Goal: Task Accomplishment & Management: Complete application form

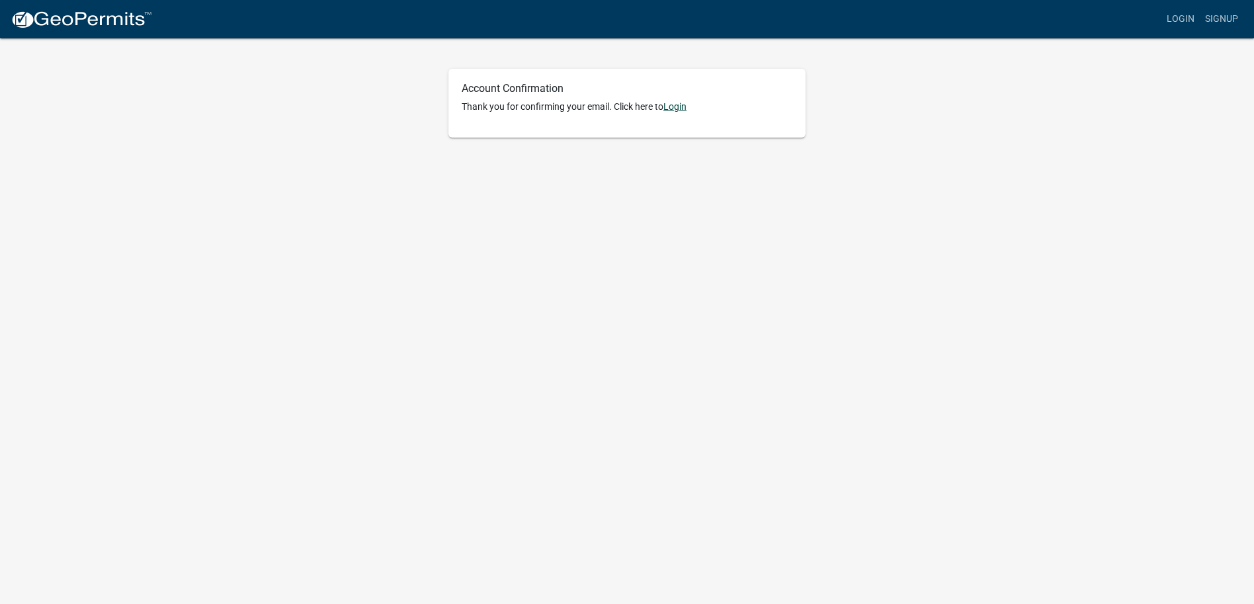
click at [685, 104] on link "Login" at bounding box center [674, 106] width 23 height 11
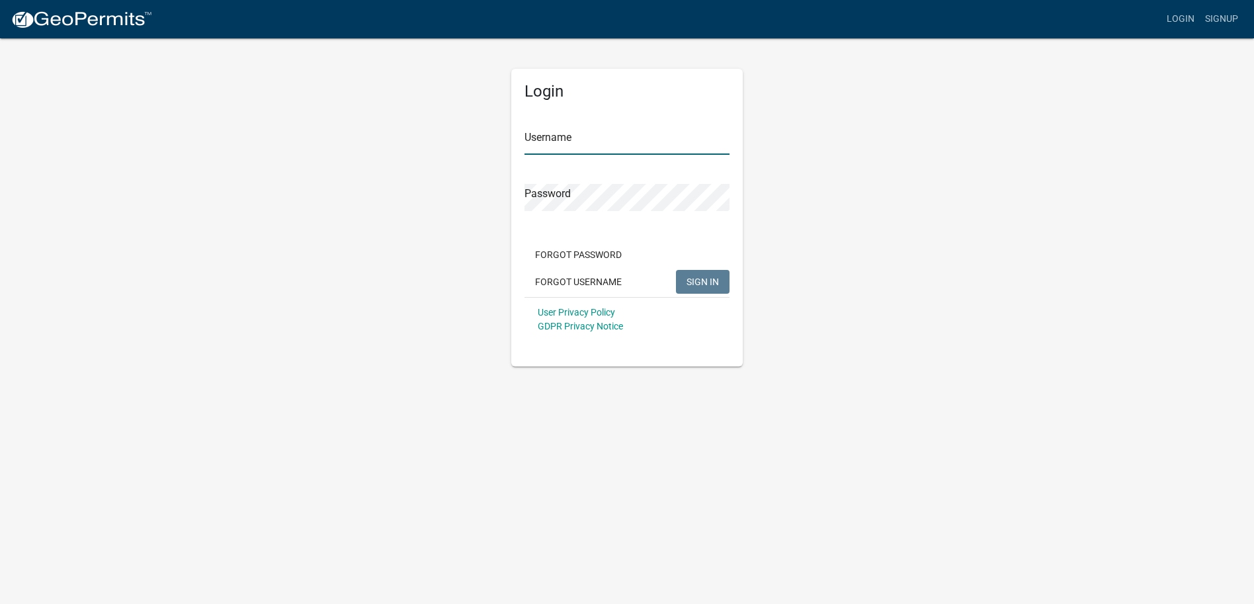
click at [610, 146] on input "Username" at bounding box center [626, 141] width 205 height 27
type input "jefflaub78"
click at [712, 274] on button "SIGN IN" at bounding box center [703, 282] width 54 height 24
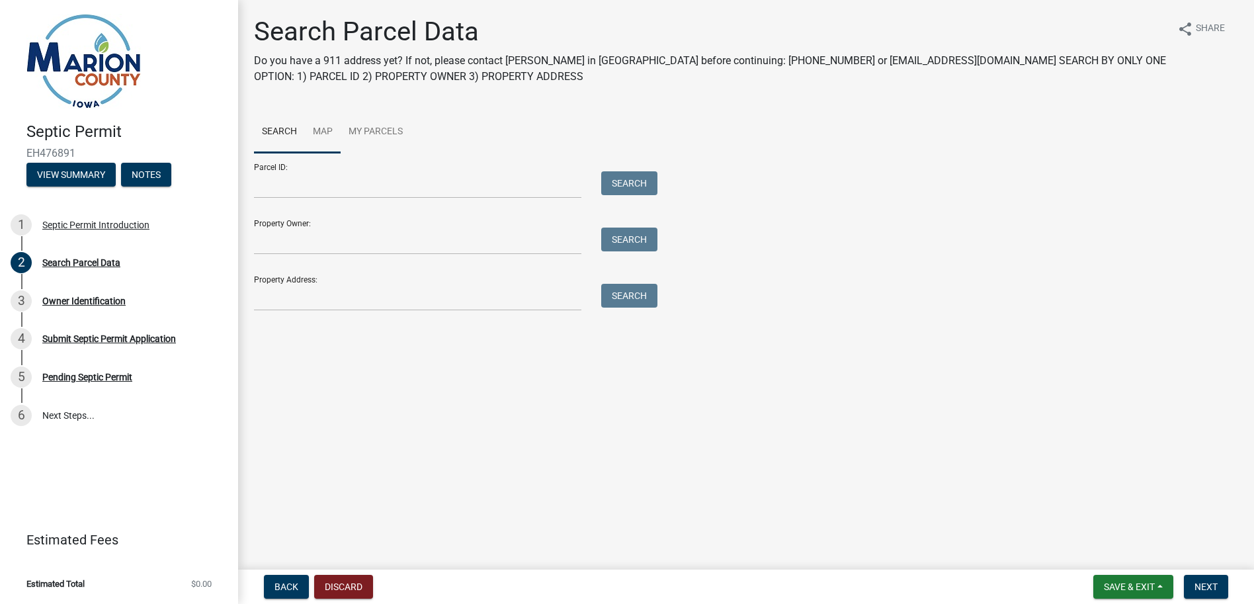
click at [321, 132] on link "Map" at bounding box center [323, 132] width 36 height 42
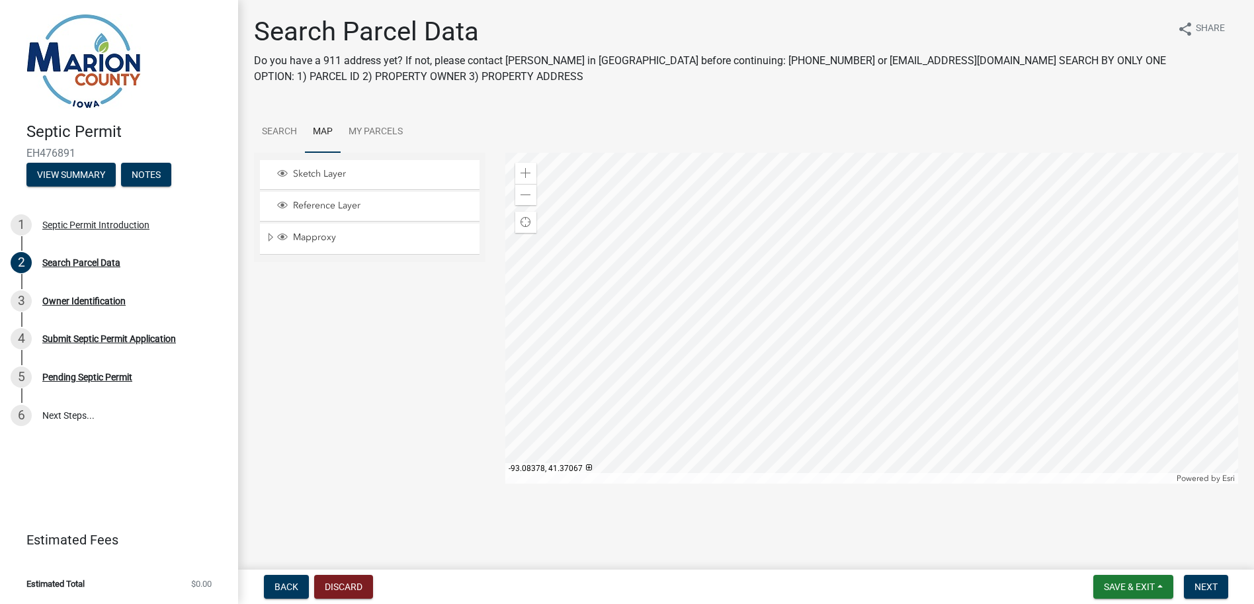
click at [886, 260] on div at bounding box center [871, 318] width 733 height 331
click at [527, 167] on div "Zoom in" at bounding box center [525, 173] width 21 height 21
click at [524, 170] on span at bounding box center [525, 173] width 11 height 11
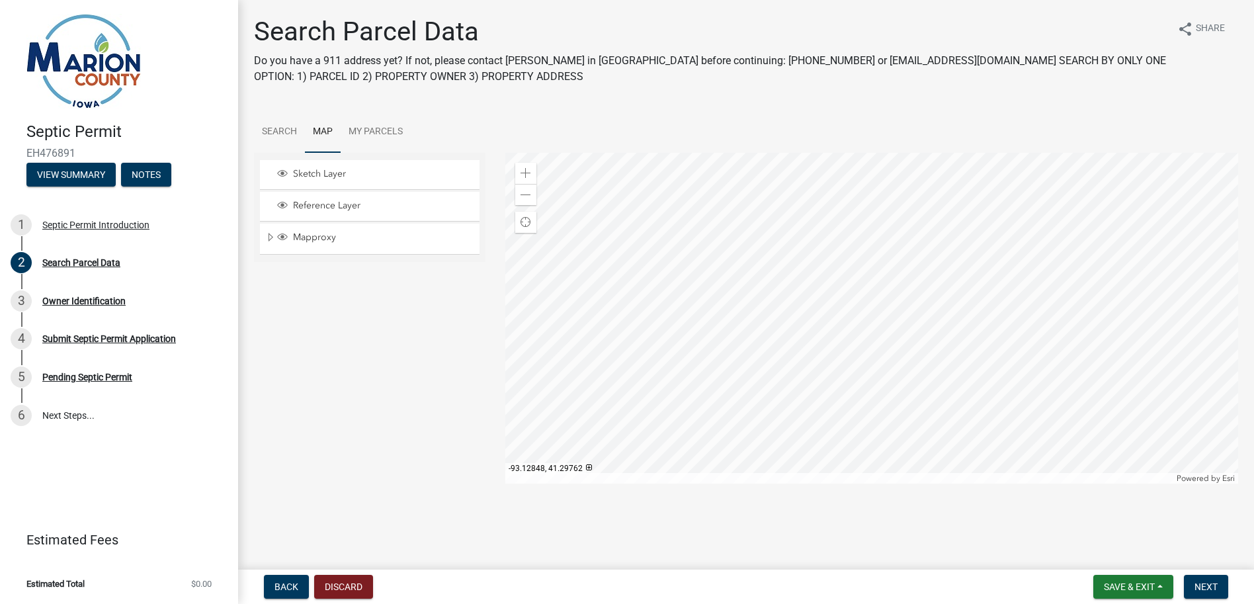
click at [707, 419] on div at bounding box center [871, 318] width 733 height 331
click at [267, 238] on span "Expand" at bounding box center [270, 237] width 11 height 13
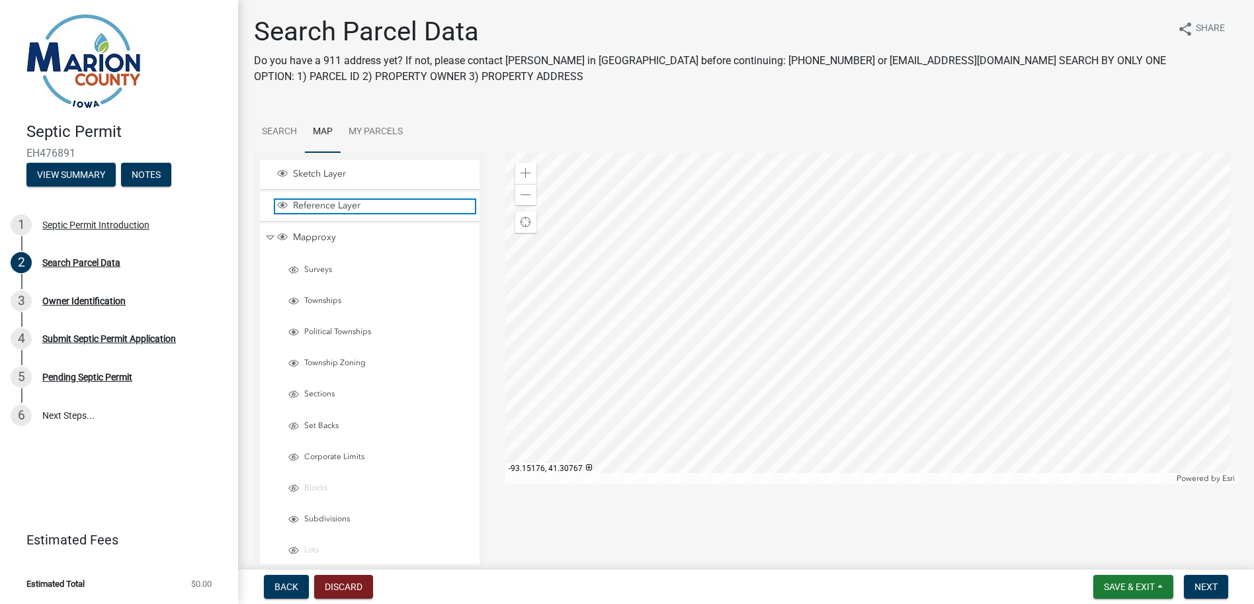
click at [281, 207] on span "Layer List" at bounding box center [282, 205] width 11 height 11
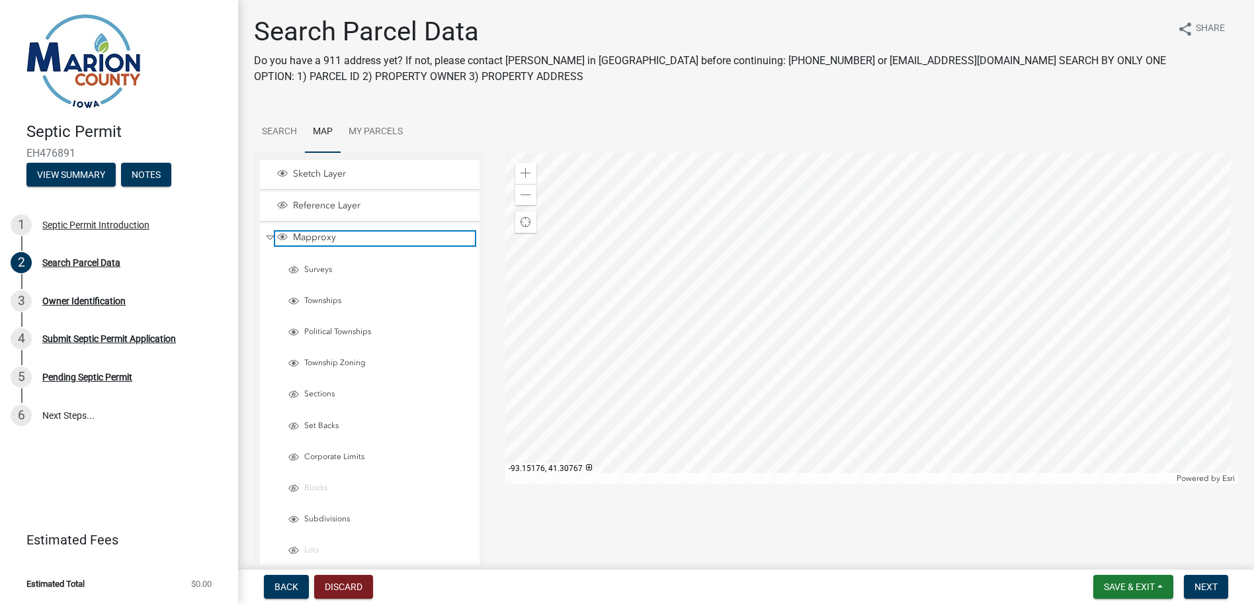
click at [280, 234] on span "Layer List" at bounding box center [282, 236] width 11 height 11
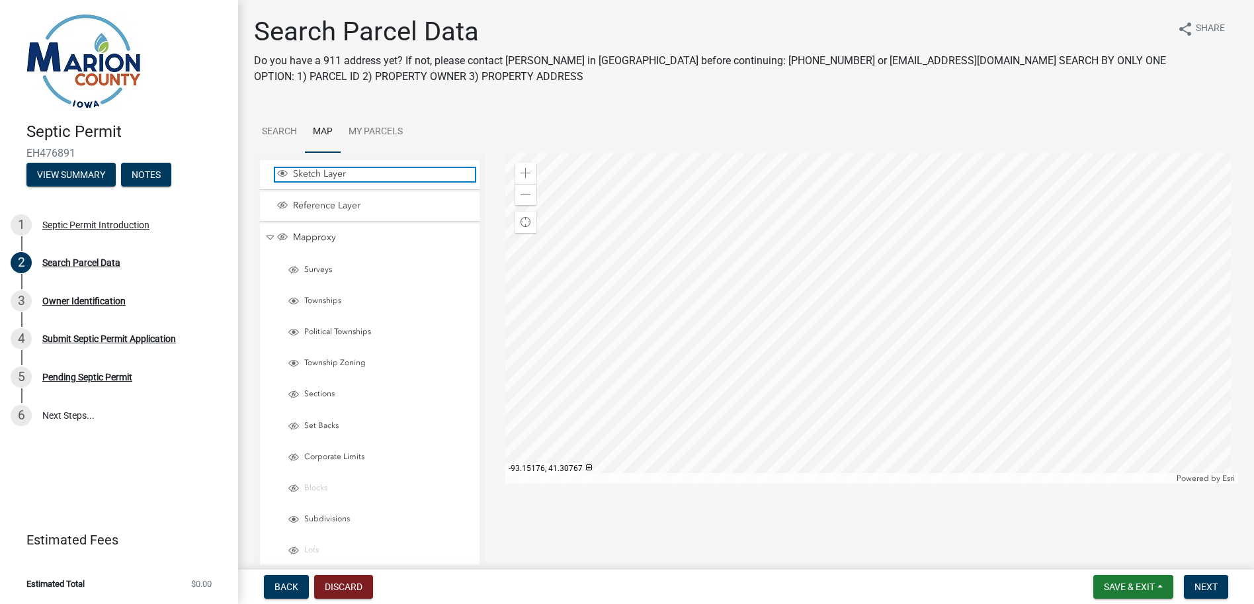
click at [279, 170] on span "Layer List" at bounding box center [282, 173] width 11 height 11
click at [277, 130] on link "Search" at bounding box center [279, 132] width 51 height 42
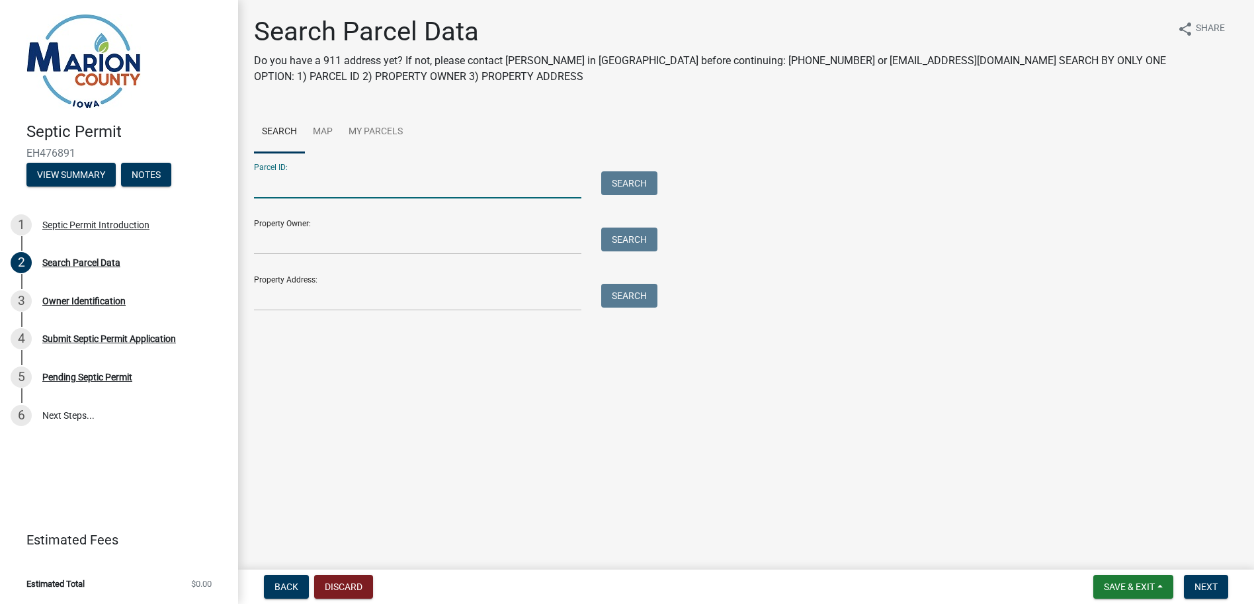
click at [386, 188] on input "Parcel ID:" at bounding box center [417, 184] width 327 height 27
click at [286, 186] on input "Parcel ID:" at bounding box center [417, 184] width 327 height 27
paste input "1070800500"
type input "1070800500"
click at [632, 184] on button "Search" at bounding box center [629, 183] width 56 height 24
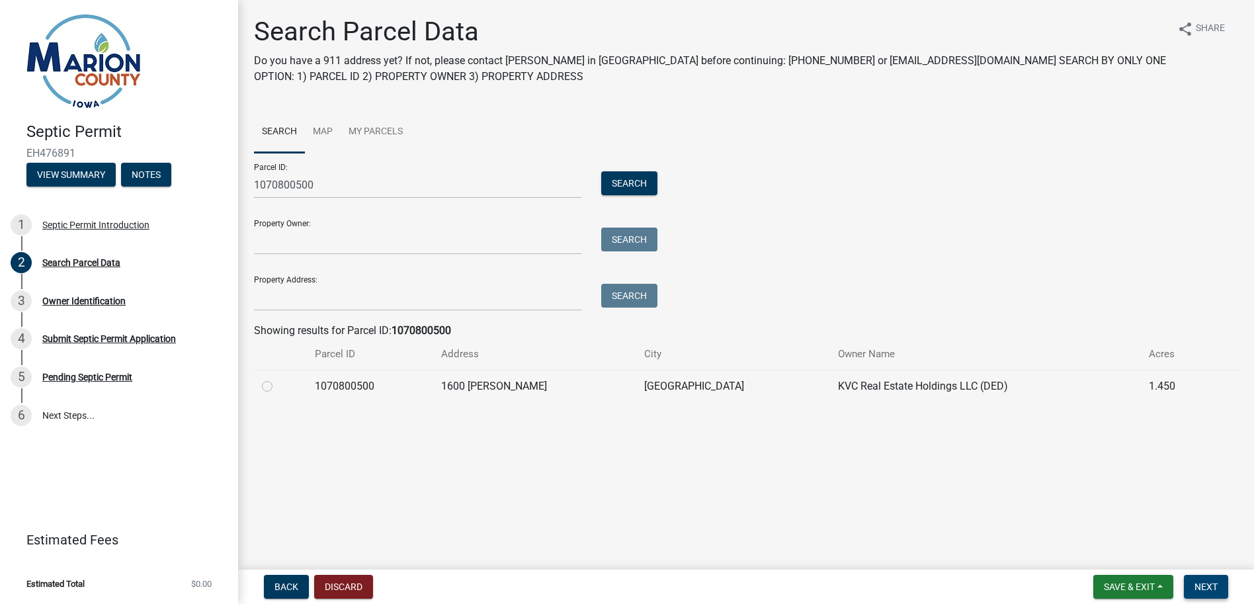
click at [1207, 585] on span "Next" at bounding box center [1205, 586] width 23 height 11
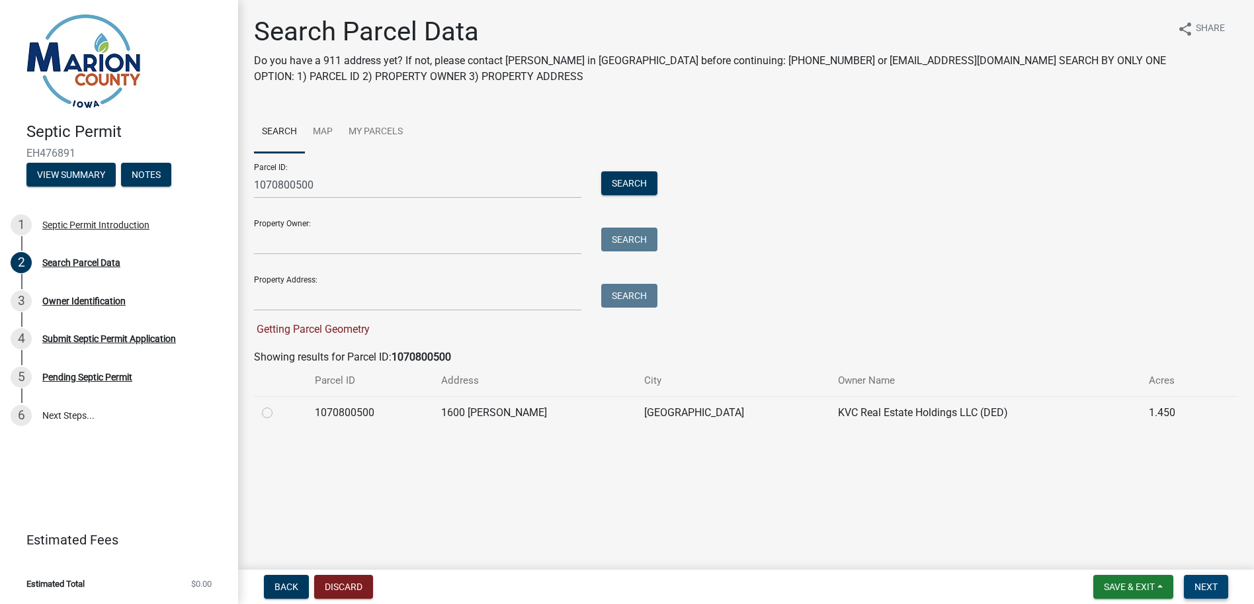
click at [1213, 586] on span "Next" at bounding box center [1205, 586] width 23 height 11
click at [118, 226] on div "Septic Permit Introduction" at bounding box center [95, 224] width 107 height 9
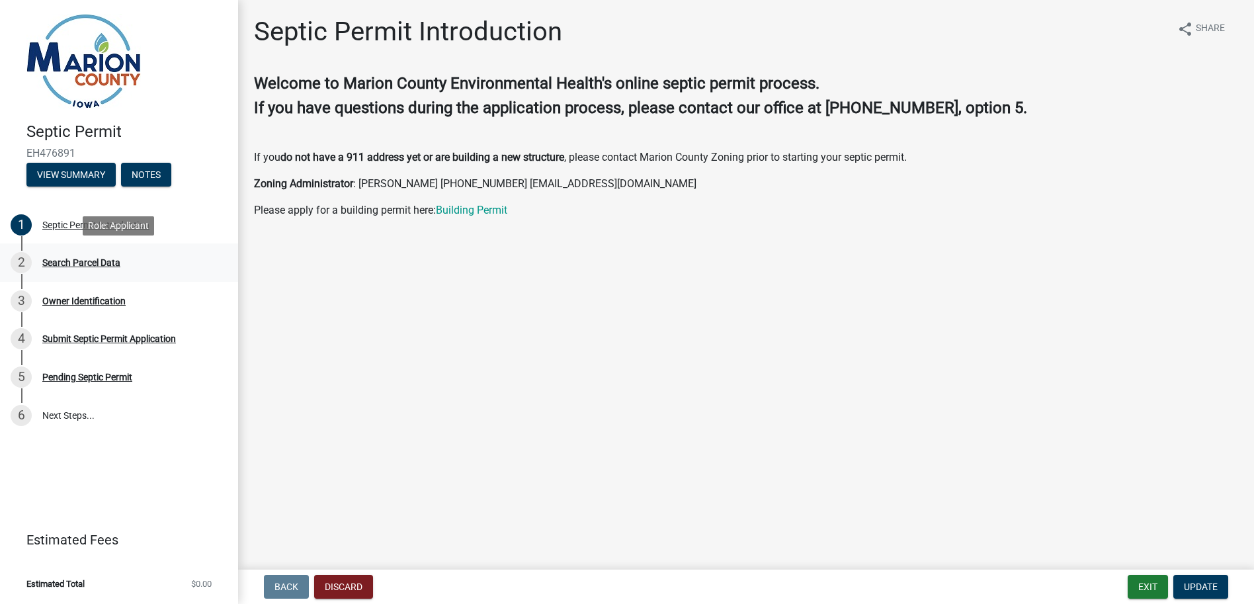
click at [99, 266] on div "Search Parcel Data" at bounding box center [81, 262] width 78 height 9
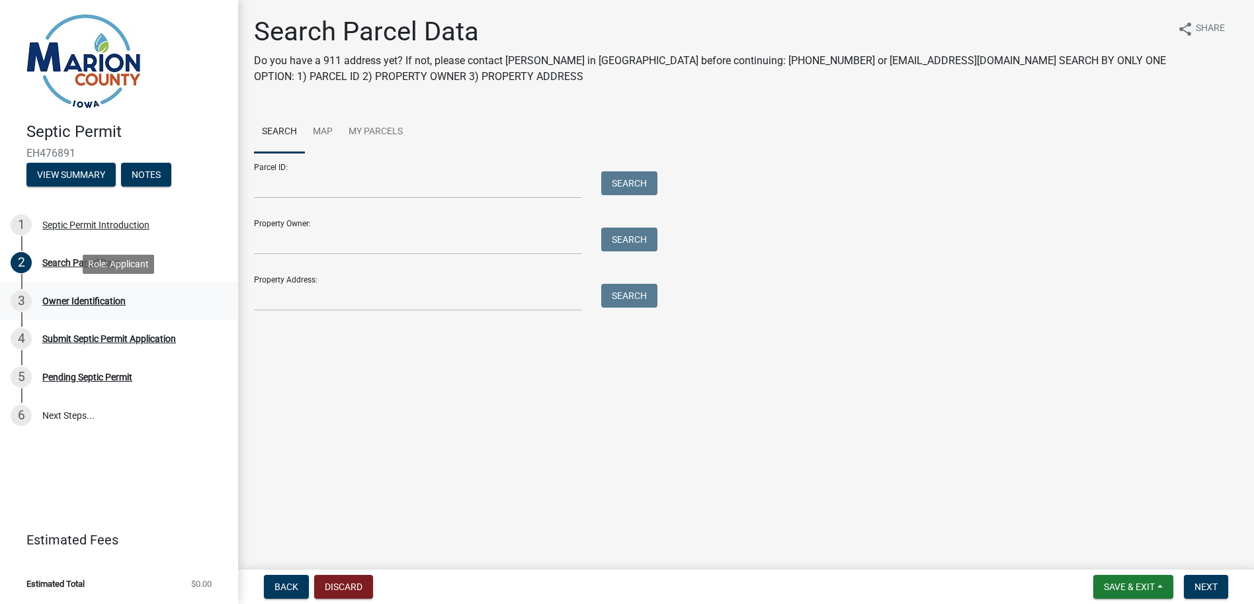
click at [94, 303] on div "Owner Identification" at bounding box center [83, 300] width 83 height 9
click at [341, 181] on input "Parcel ID:" at bounding box center [417, 184] width 327 height 27
type input "1070800500"
click at [638, 179] on button "Search" at bounding box center [629, 183] width 56 height 24
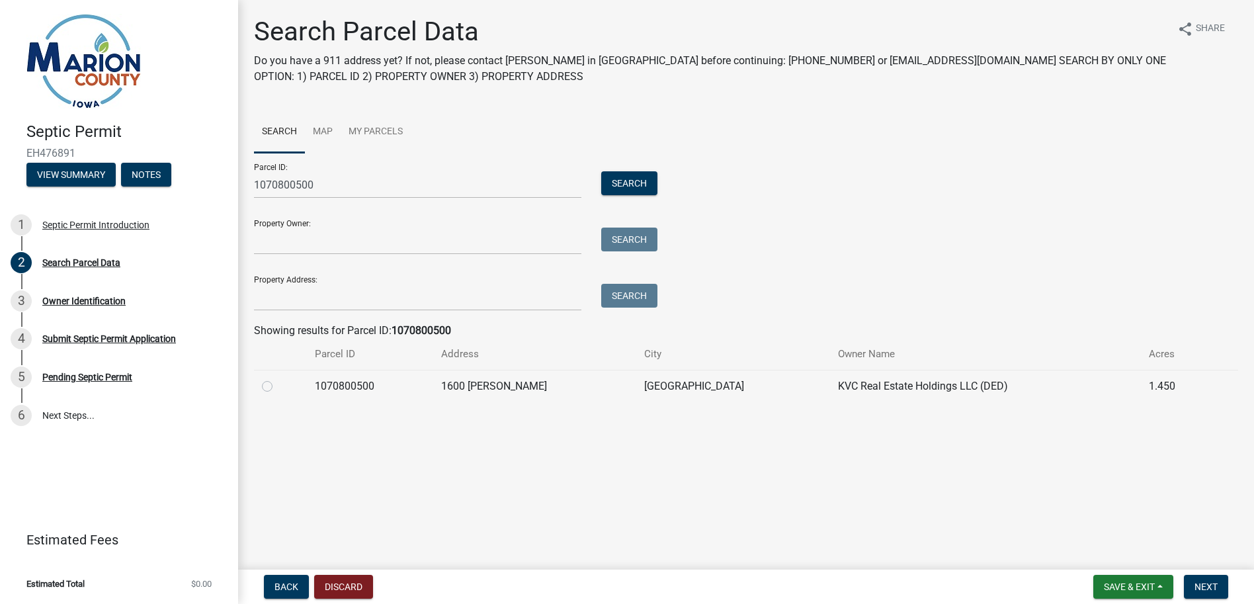
click at [266, 392] on div at bounding box center [280, 386] width 37 height 16
click at [278, 378] on label at bounding box center [278, 378] width 0 height 0
click at [278, 385] on input "radio" at bounding box center [282, 382] width 9 height 9
radio input "true"
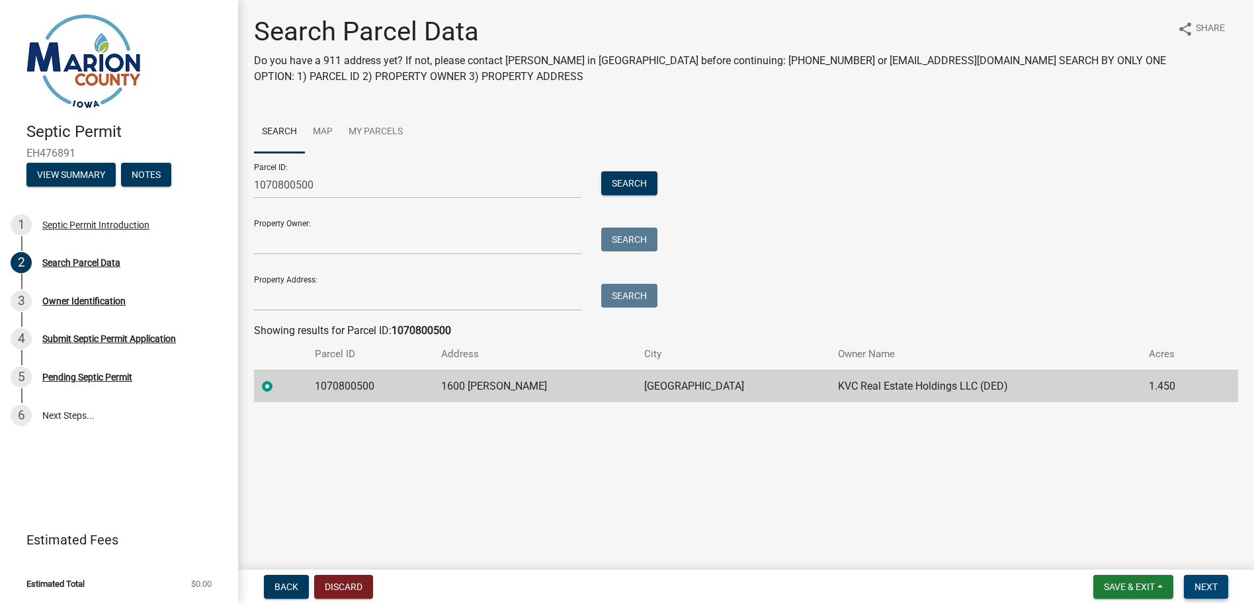
click at [1212, 580] on button "Next" at bounding box center [1206, 587] width 44 height 24
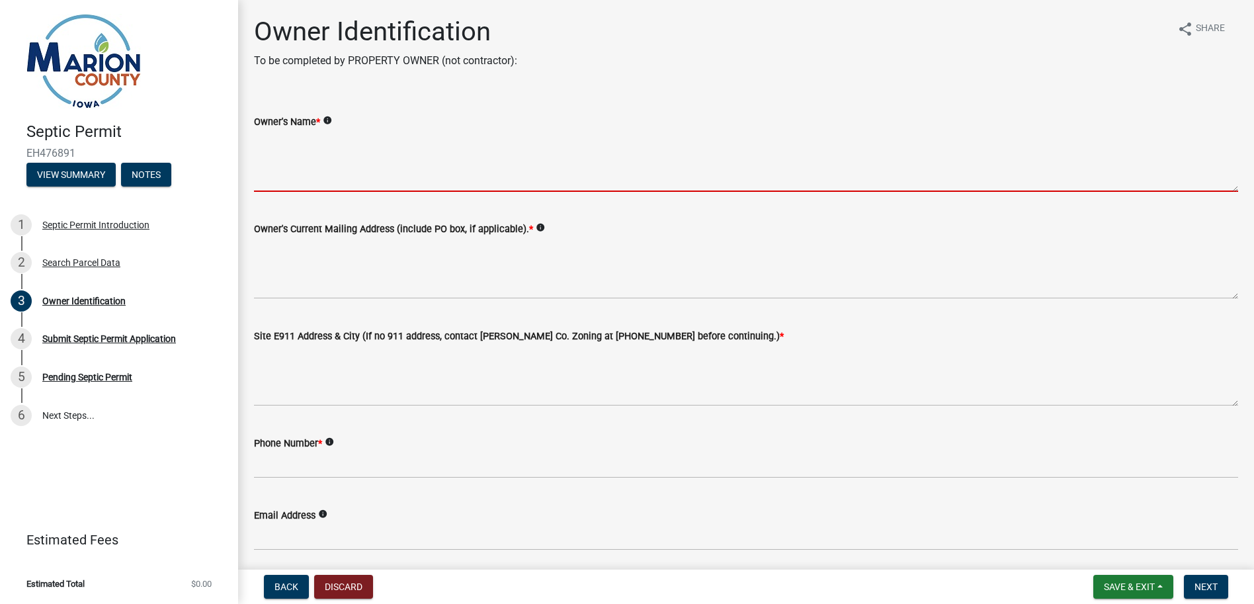
click at [271, 167] on textarea "Owner's Name *" at bounding box center [746, 161] width 984 height 62
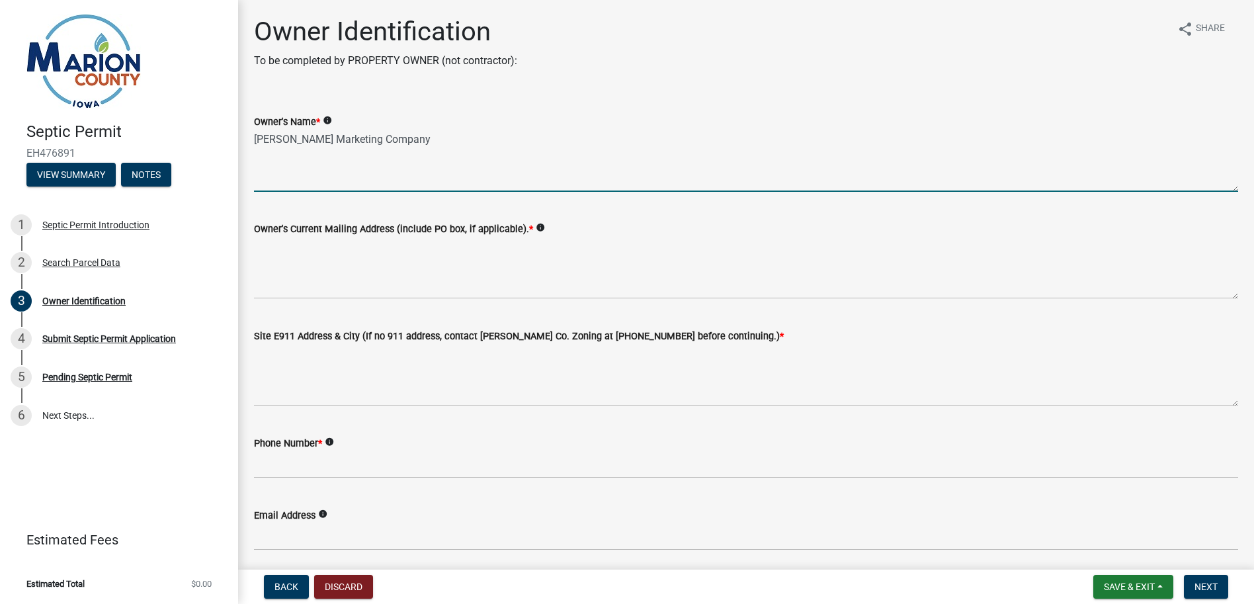
type textarea "Casey's Marketing Company"
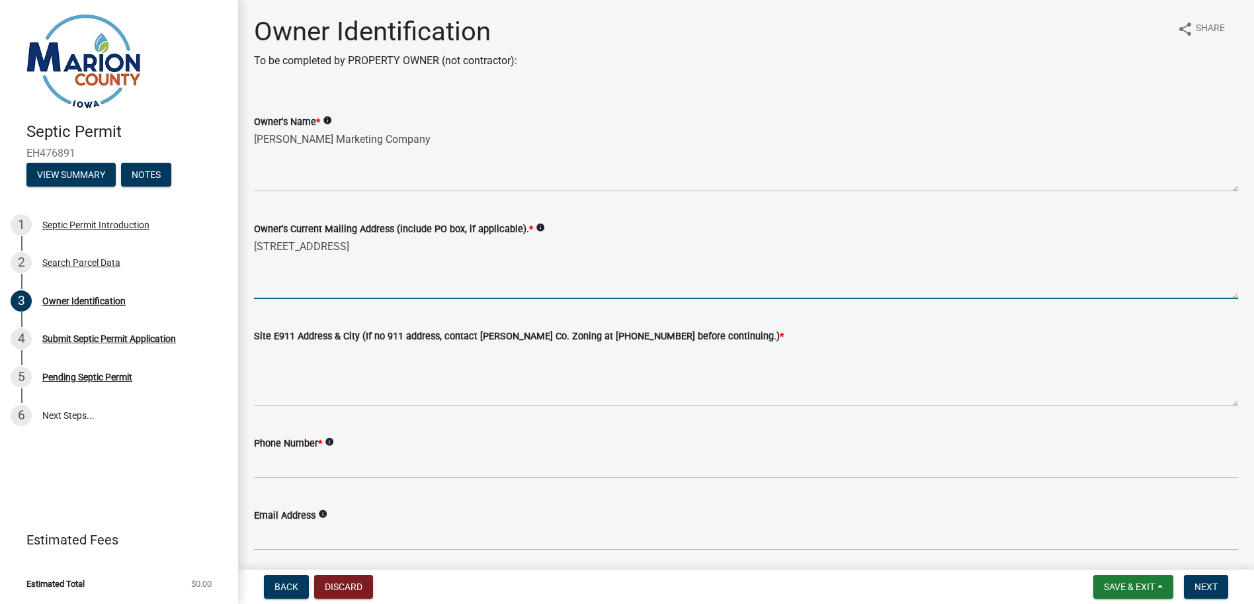
type textarea "One SE Convenience Blvd, Ankeny, IA 50021"
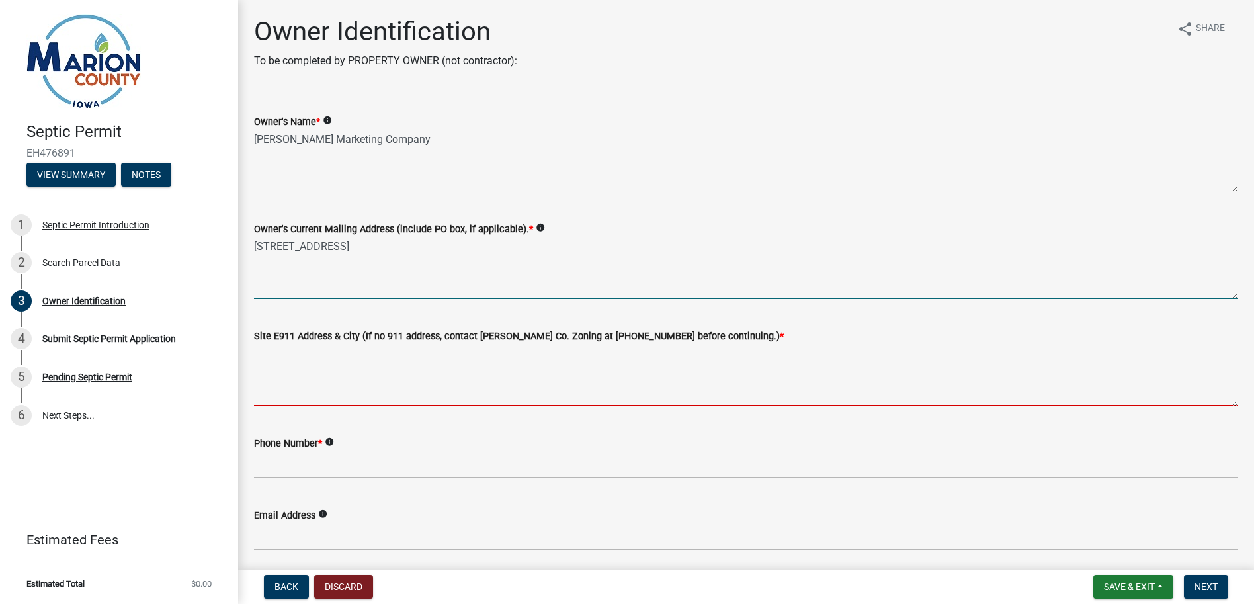
click at [332, 360] on textarea "Site E911 Address & City (If no 911 address, contact Marion Co. Zoning at 641-8…" at bounding box center [746, 375] width 984 height 62
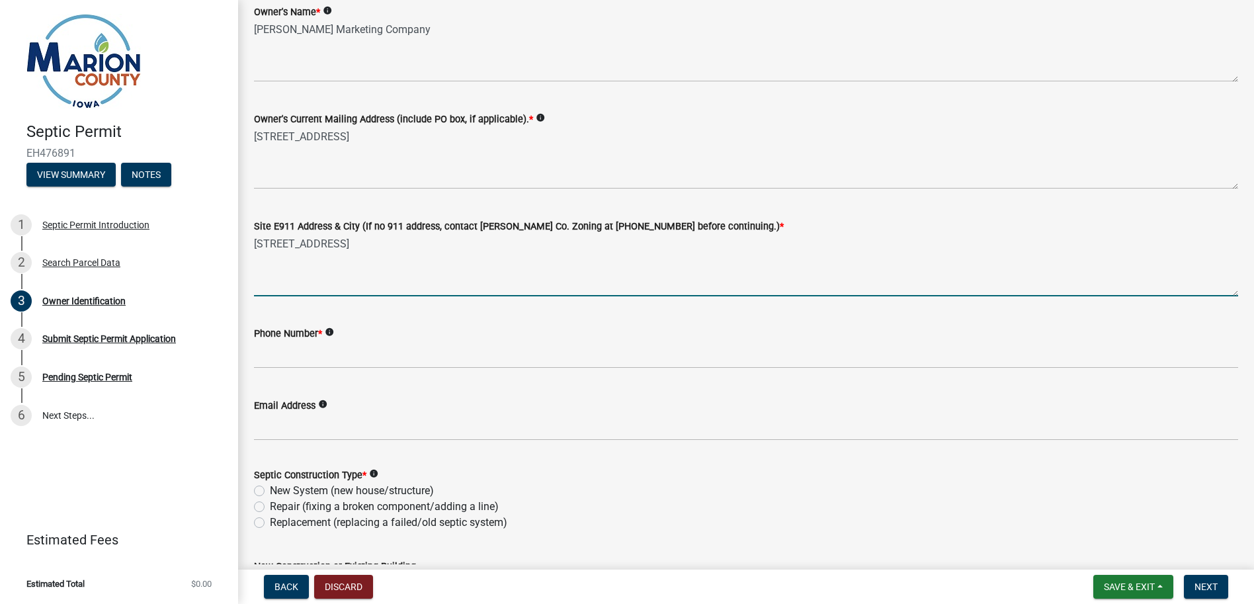
scroll to position [132, 0]
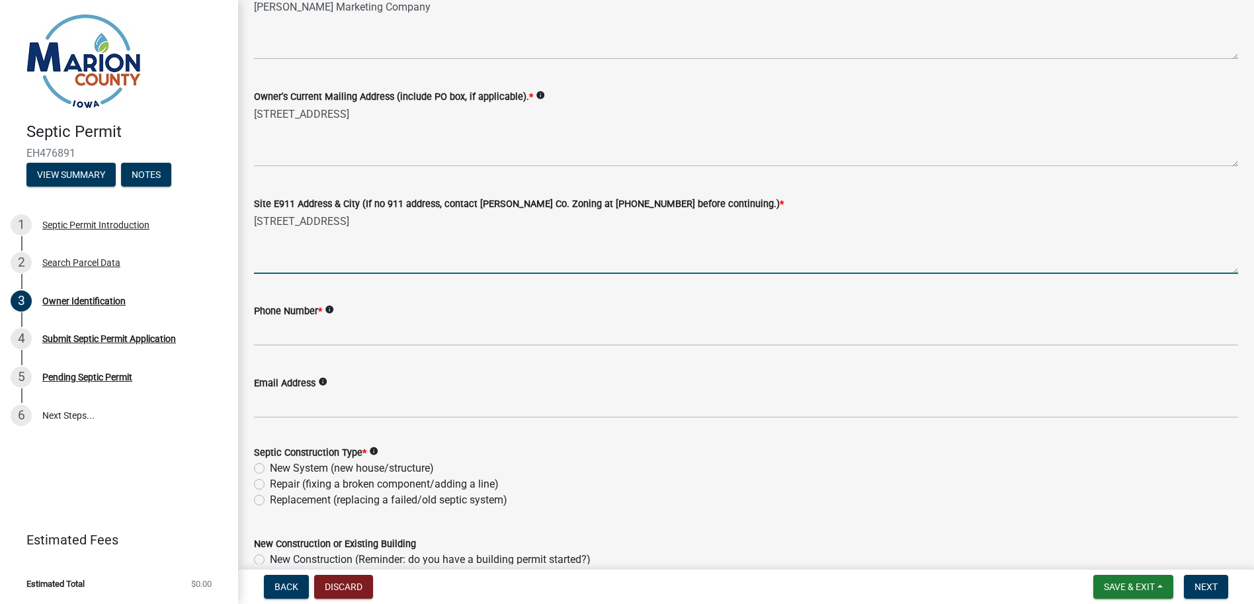
type textarea "1600 S Lincoln Street, Knoxville, IA"
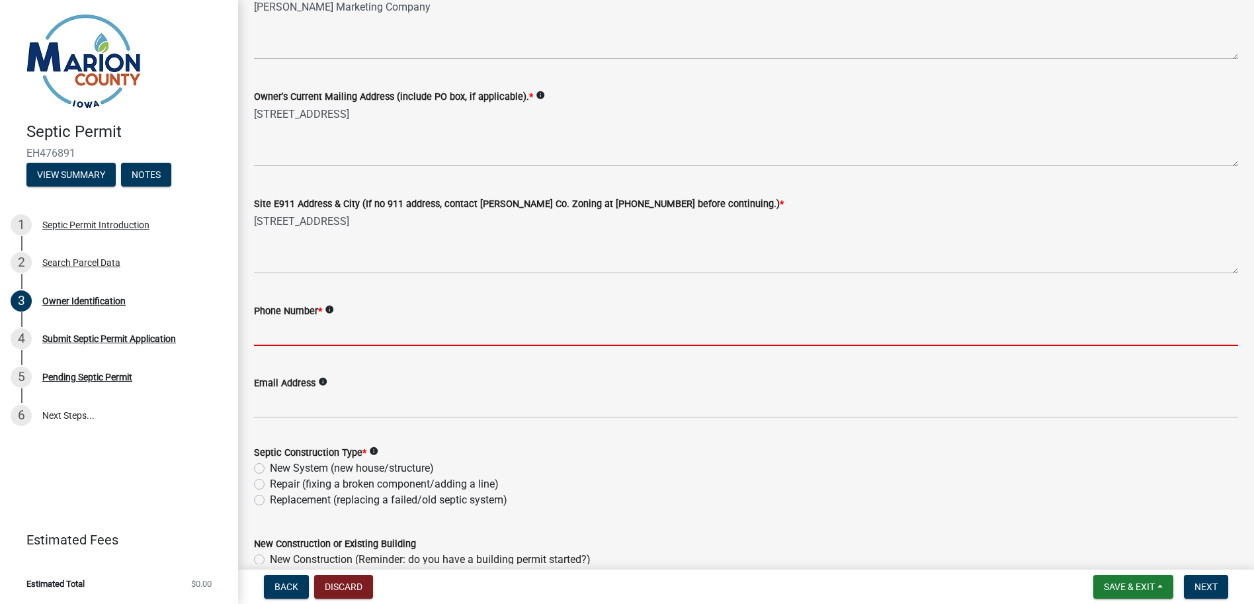
click at [344, 335] on input "Phone Number *" at bounding box center [746, 332] width 984 height 27
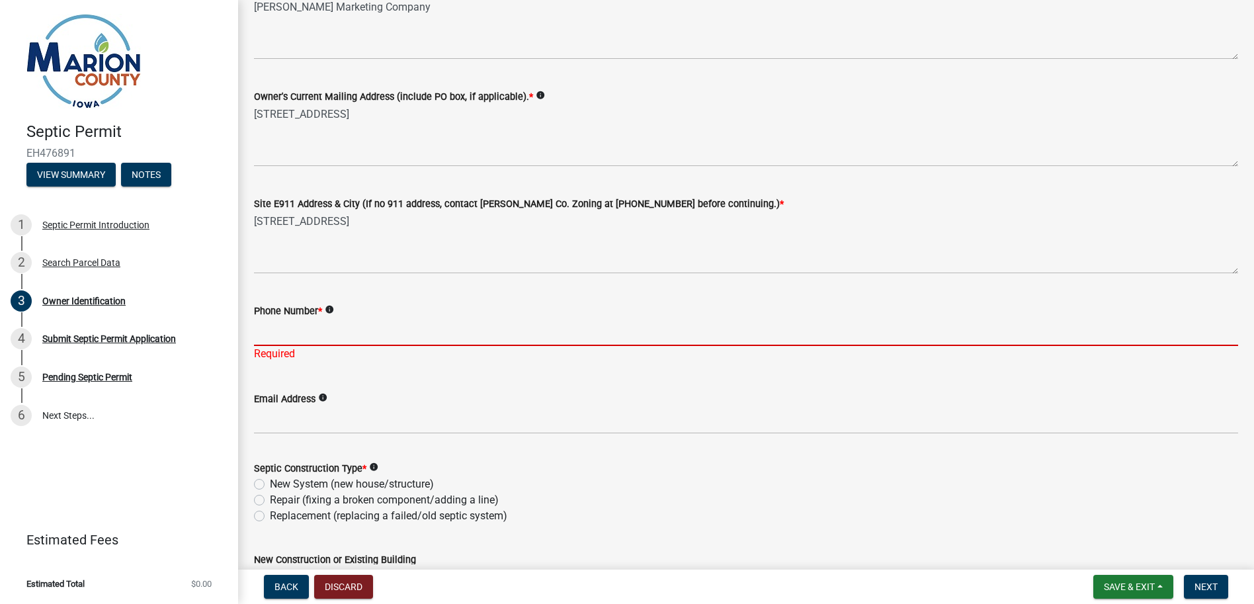
click at [360, 332] on input "Phone Number *" at bounding box center [746, 332] width 984 height 27
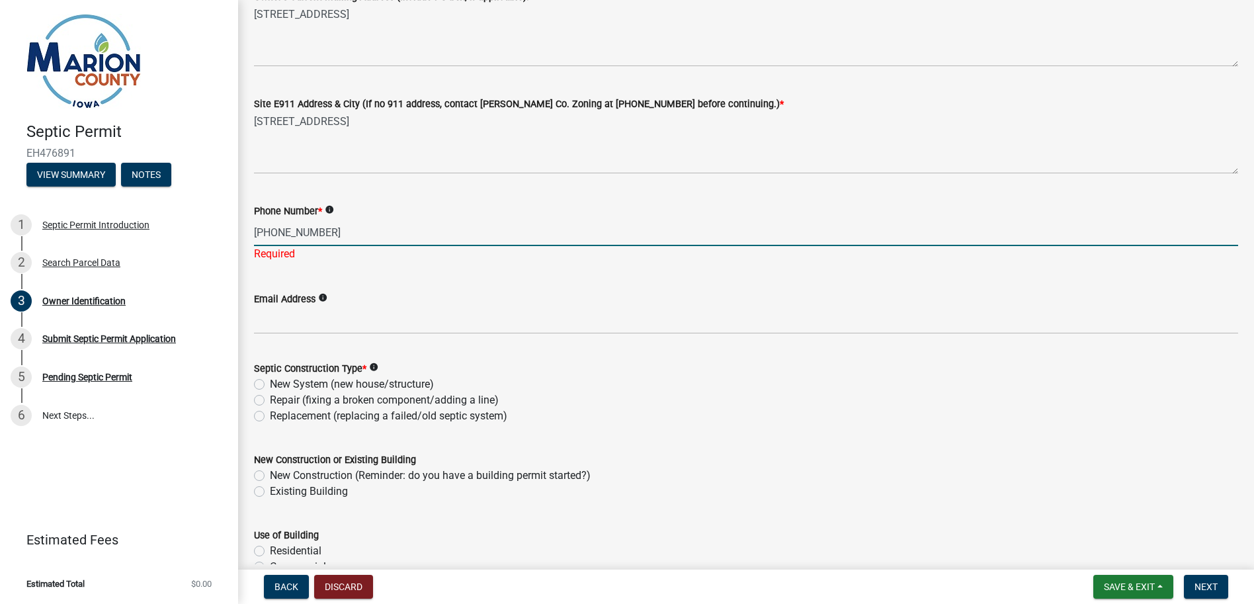
scroll to position [265, 0]
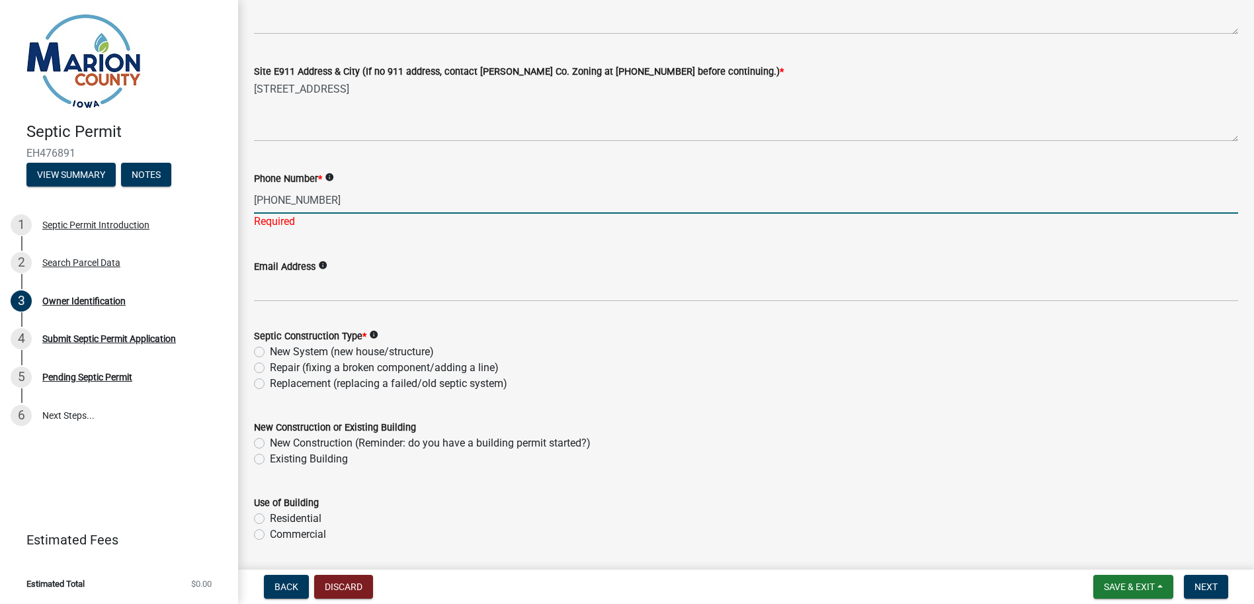
type input "515-601-6459"
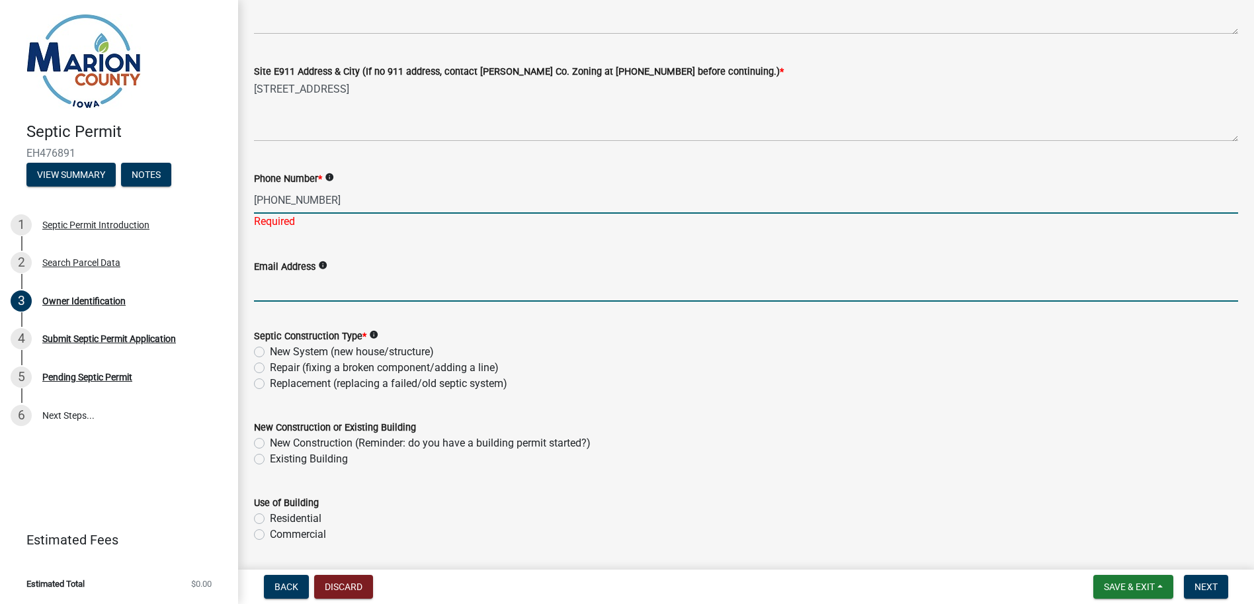
click at [308, 288] on wm-data-entity-input "Email Address info" at bounding box center [746, 276] width 984 height 72
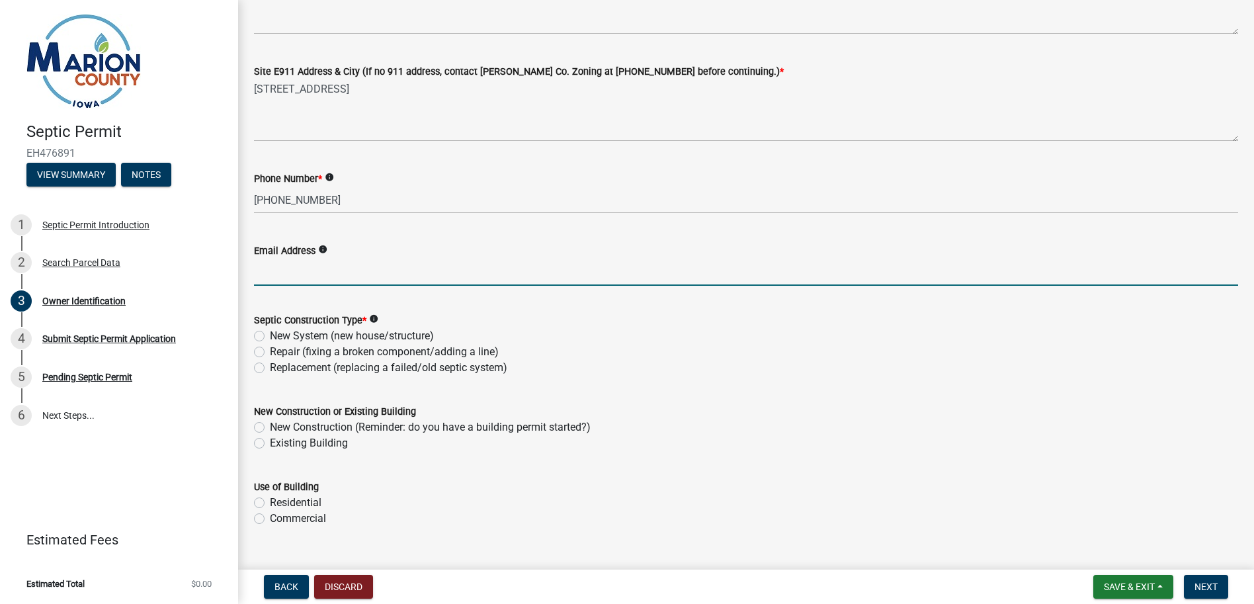
type input "jeff.laubach@sbbeng.com"
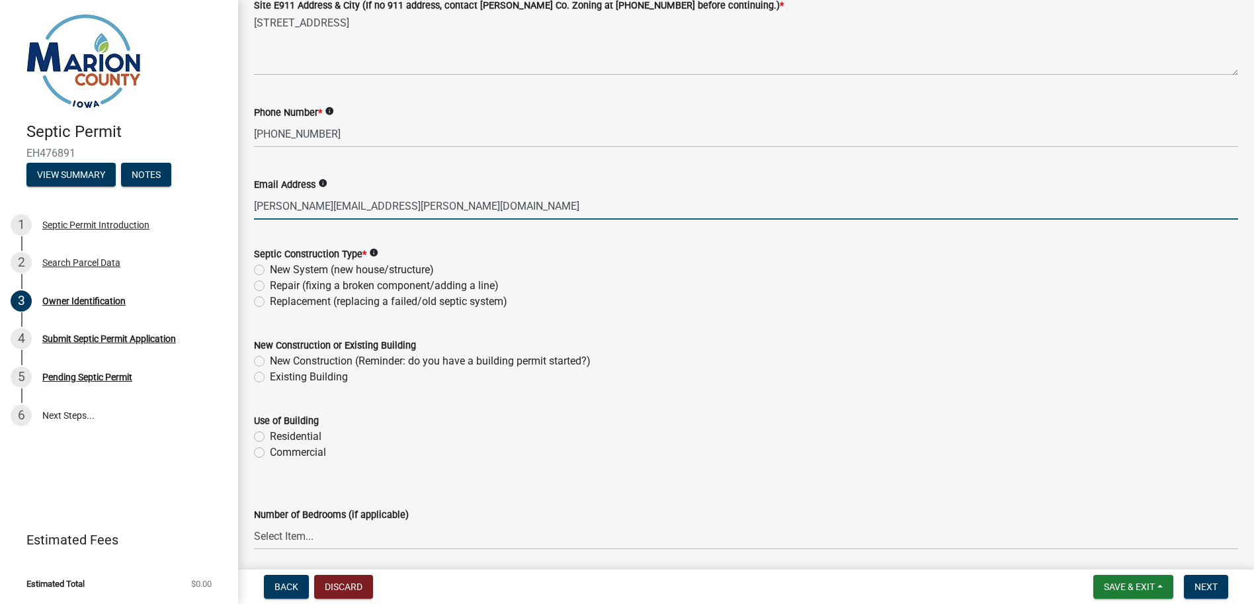
click at [270, 268] on label "New System (new house/structure)" at bounding box center [352, 270] width 164 height 16
click at [270, 268] on input "New System (new house/structure)" at bounding box center [274, 266] width 9 height 9
radio input "true"
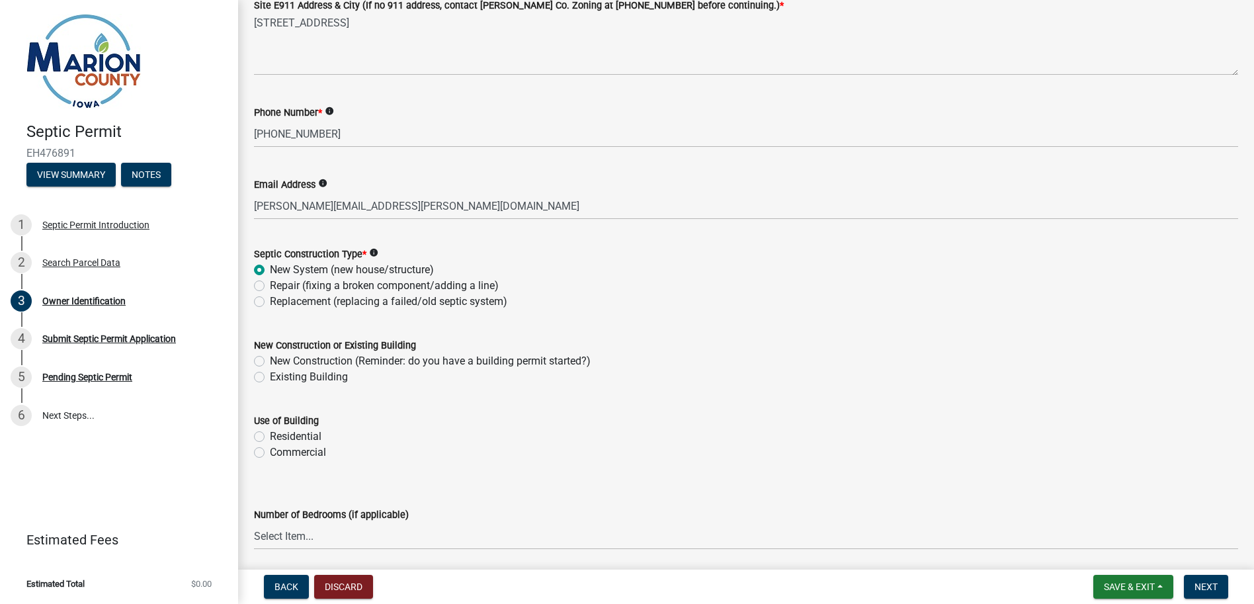
click at [270, 360] on label "New Construction (Reminder: do you have a building permit started?)" at bounding box center [430, 361] width 321 height 16
click at [270, 360] on input "New Construction (Reminder: do you have a building permit started?)" at bounding box center [274, 357] width 9 height 9
radio input "true"
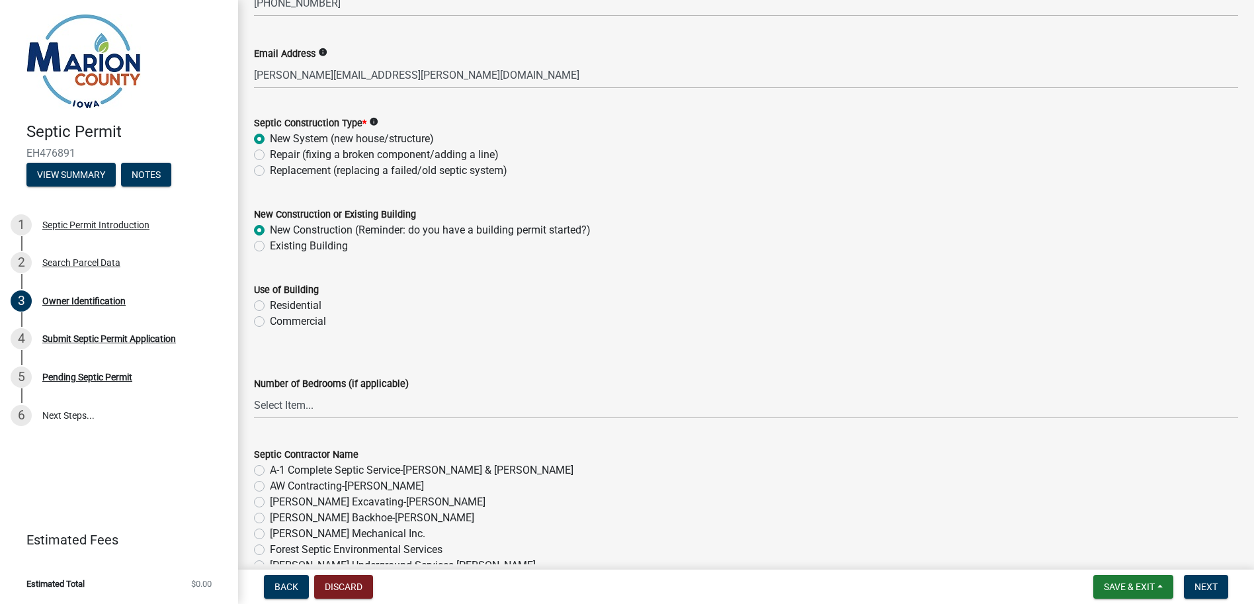
scroll to position [463, 0]
click at [270, 317] on label "Commercial" at bounding box center [298, 320] width 56 height 16
click at [270, 317] on input "Commercial" at bounding box center [274, 316] width 9 height 9
radio input "true"
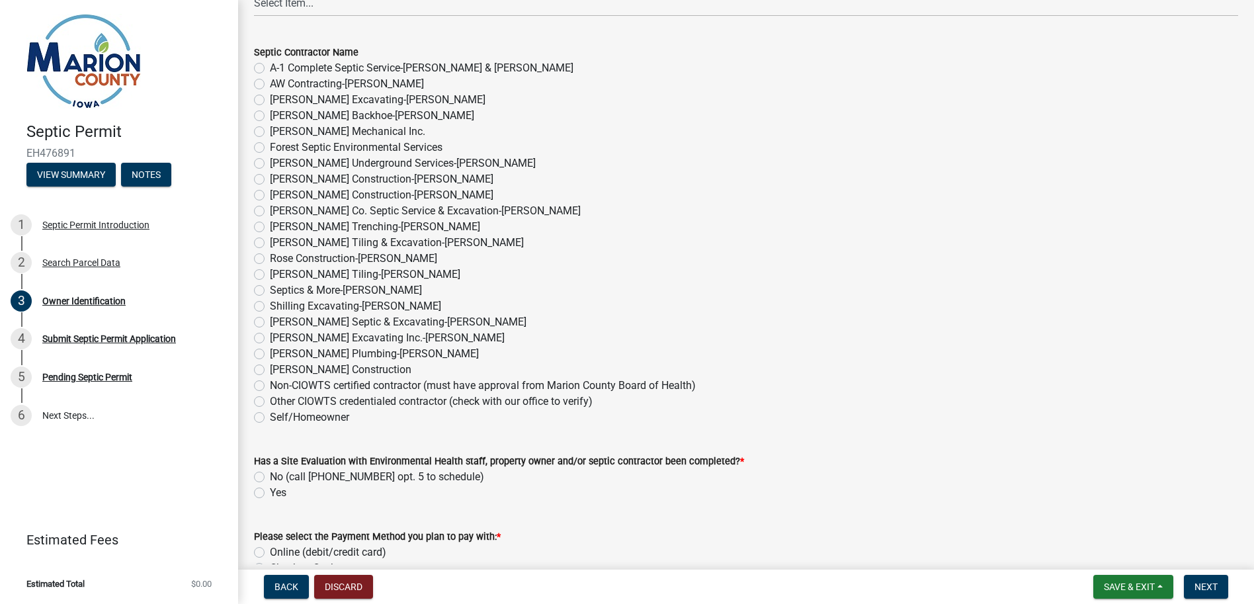
scroll to position [948, 0]
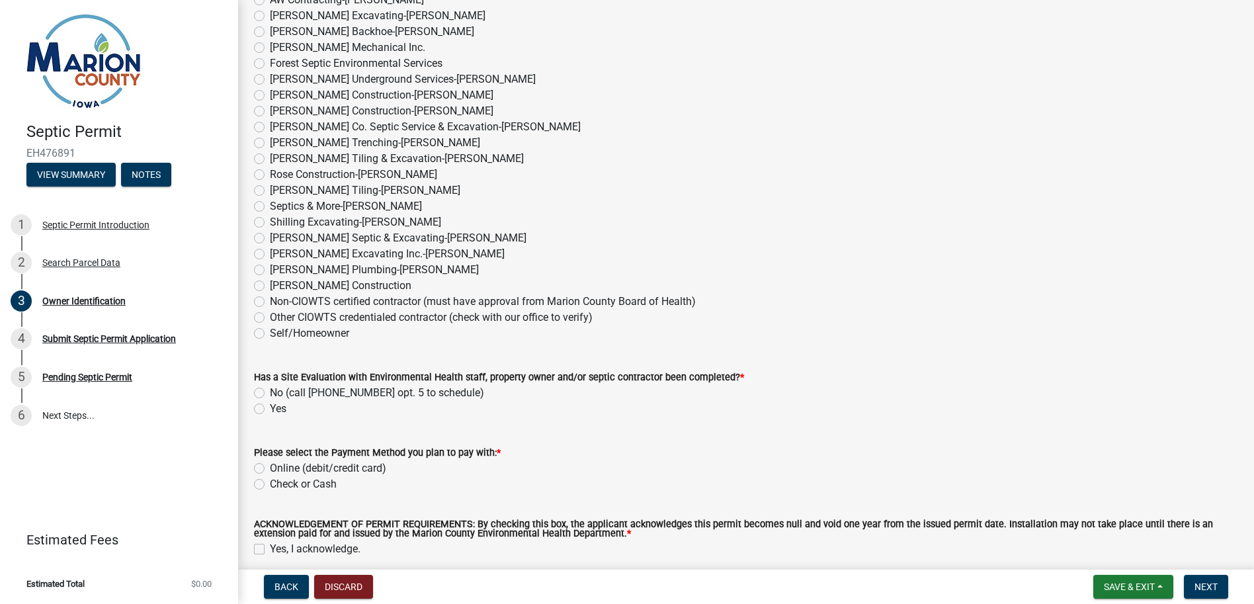
click at [270, 333] on label "Self/Homeowner" at bounding box center [309, 333] width 79 height 16
click at [270, 333] on input "Self/Homeowner" at bounding box center [274, 329] width 9 height 9
radio input "true"
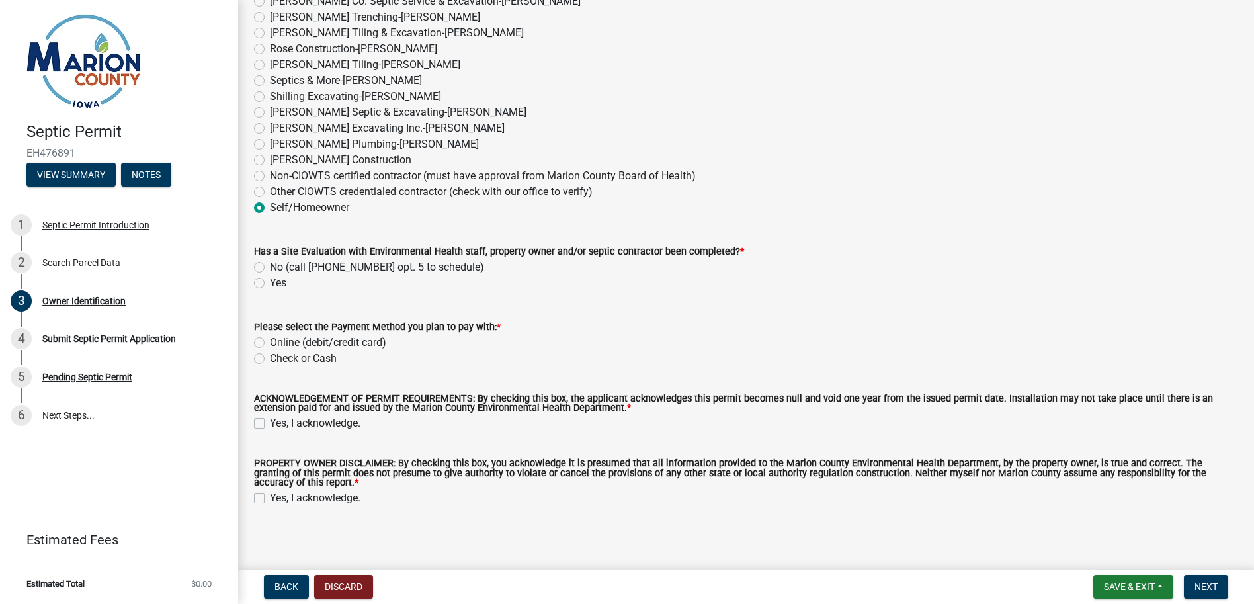
scroll to position [1080, 0]
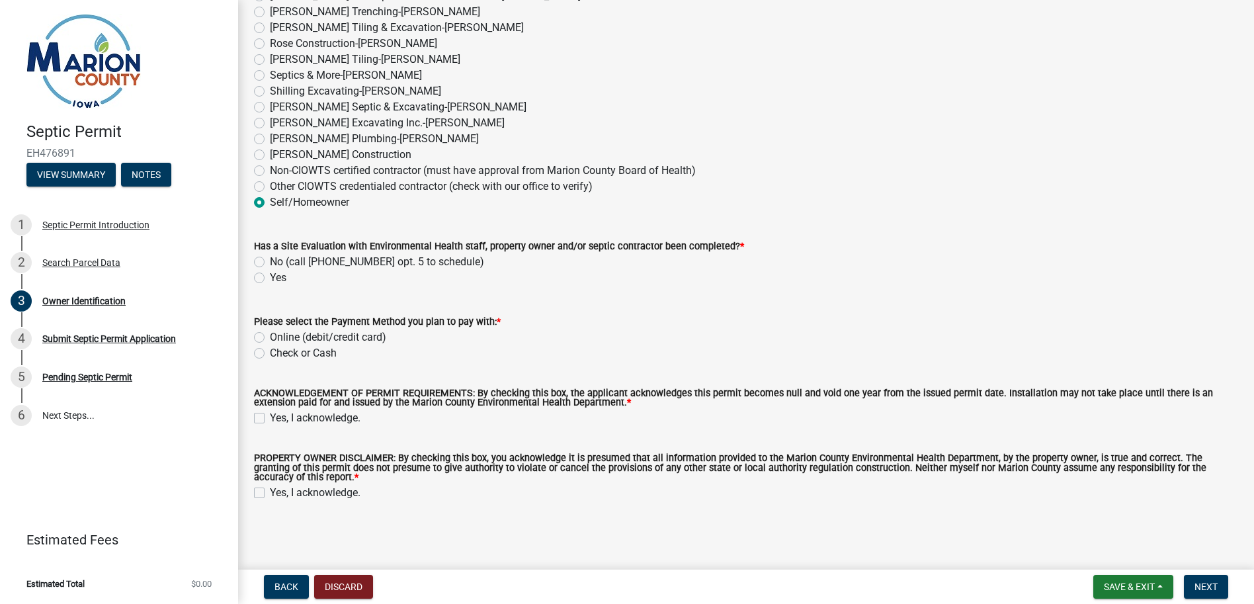
click at [270, 278] on label "Yes" at bounding box center [278, 278] width 17 height 16
click at [270, 278] on input "Yes" at bounding box center [274, 274] width 9 height 9
radio input "true"
click at [270, 333] on label "Online (debit/credit card)" at bounding box center [328, 337] width 116 height 16
click at [270, 333] on input "Online (debit/credit card)" at bounding box center [274, 333] width 9 height 9
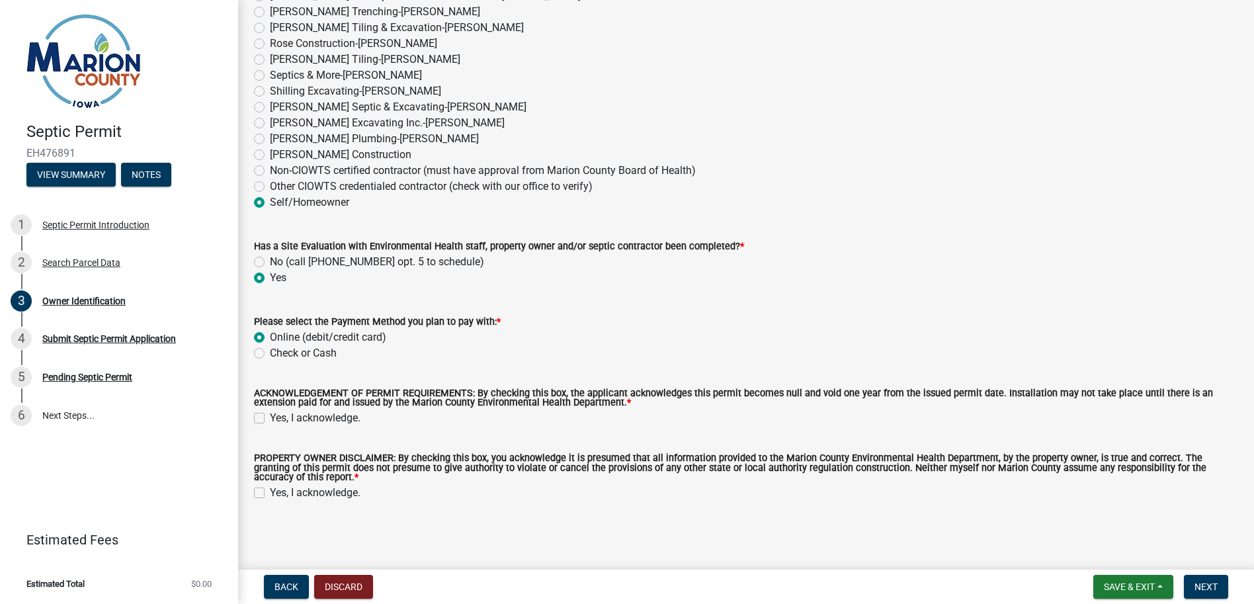
radio input "true"
click at [270, 420] on label "Yes, I acknowledge." at bounding box center [315, 418] width 91 height 16
click at [270, 419] on input "Yes, I acknowledge." at bounding box center [274, 414] width 9 height 9
checkbox input "true"
click at [270, 493] on label "Yes, I acknowledge." at bounding box center [315, 493] width 91 height 16
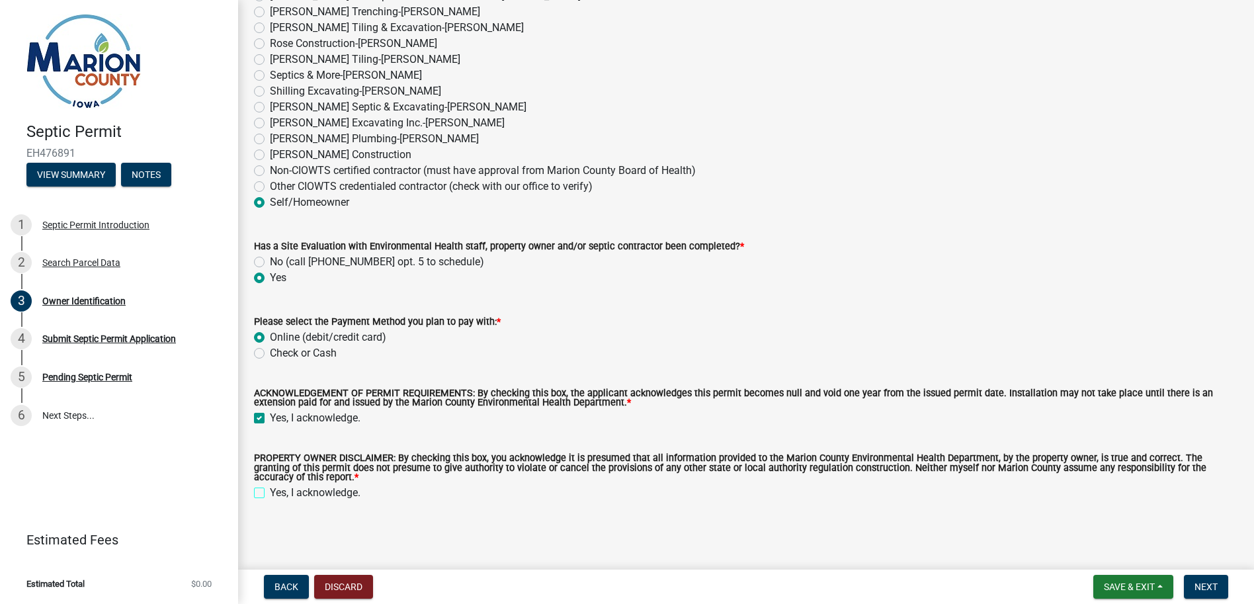
click at [270, 493] on input "Yes, I acknowledge." at bounding box center [274, 489] width 9 height 9
checkbox input "true"
click at [1215, 585] on span "Next" at bounding box center [1205, 586] width 23 height 11
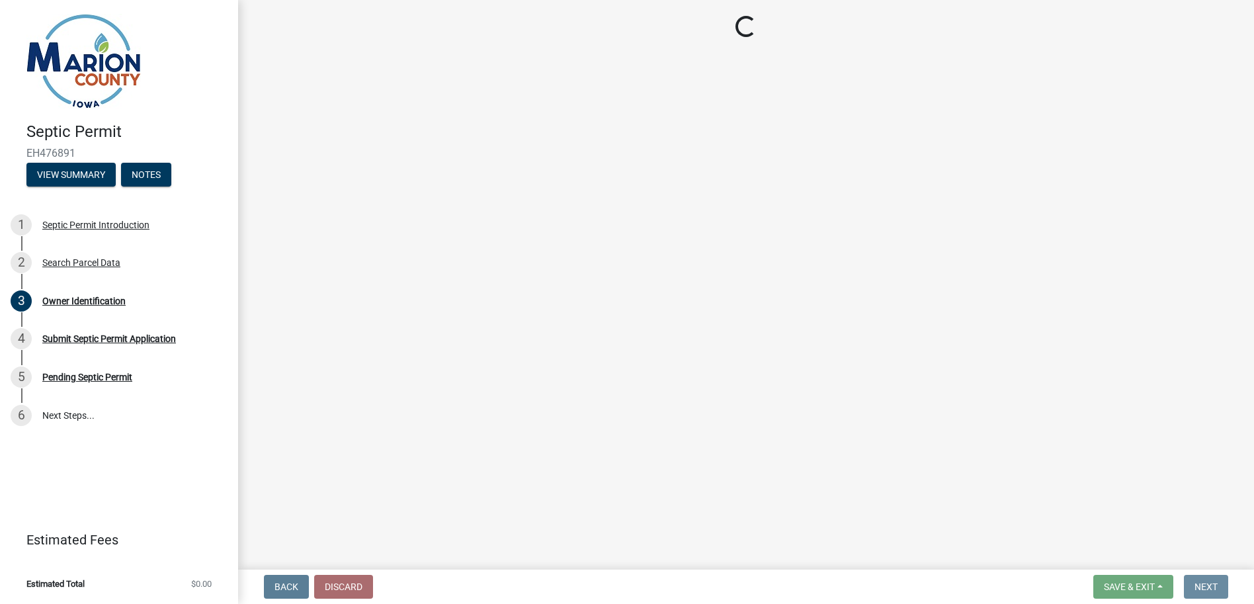
scroll to position [0, 0]
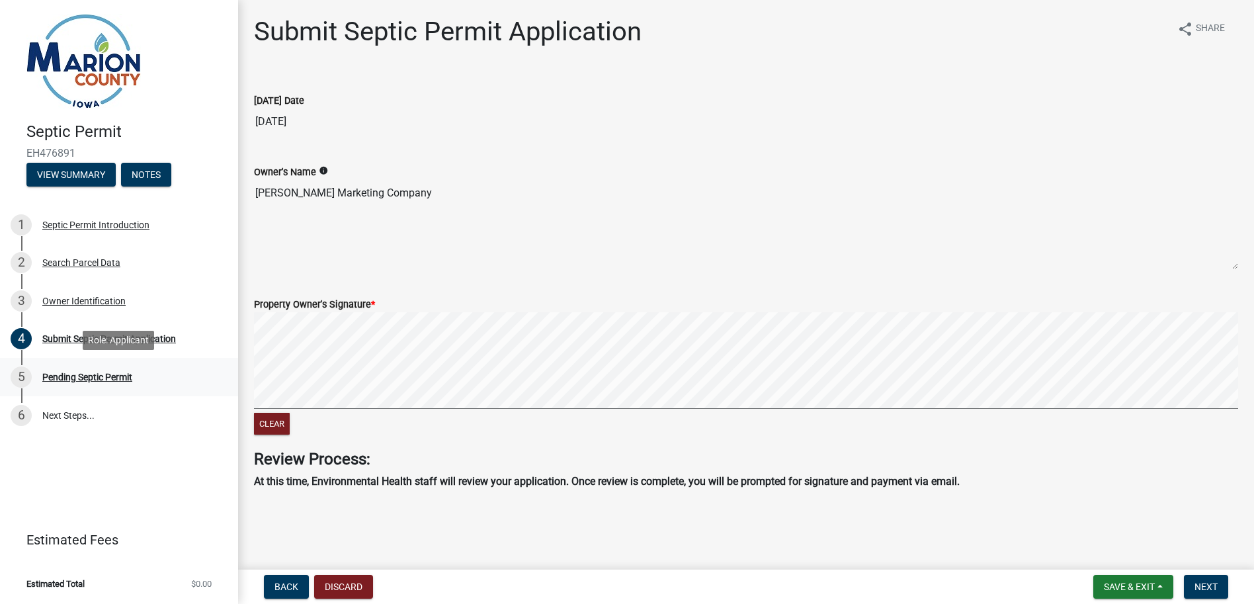
click at [86, 378] on div "Pending Septic Permit" at bounding box center [87, 376] width 90 height 9
